Goal: Check status

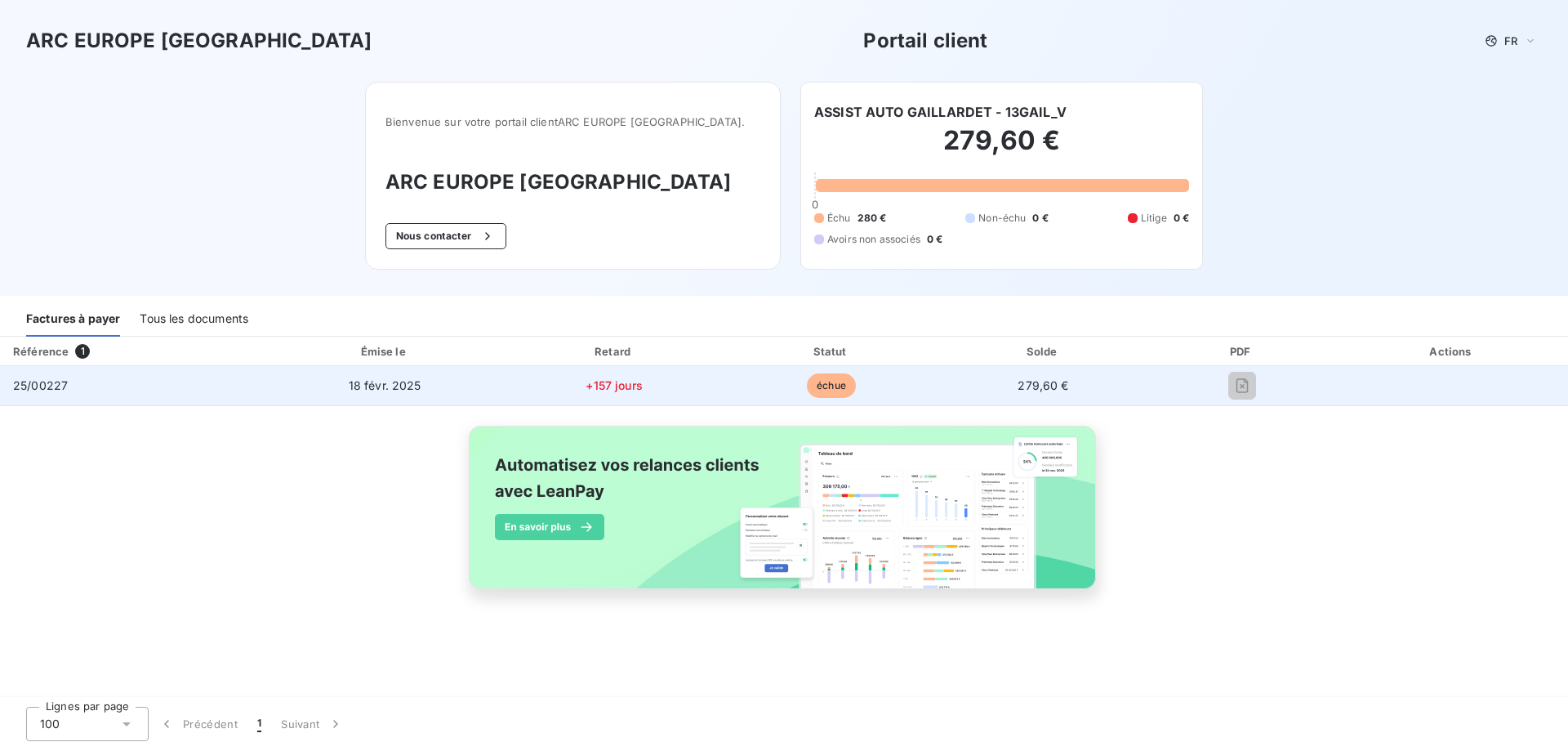
click at [608, 386] on span "+157 jours" at bounding box center [614, 385] width 57 height 14
click at [454, 381] on td "18 févr. 2025" at bounding box center [385, 386] width 239 height 39
click at [825, 388] on span "échue" at bounding box center [831, 386] width 49 height 24
click at [825, 386] on span "échue" at bounding box center [831, 386] width 49 height 24
